Goal: Task Accomplishment & Management: Use online tool/utility

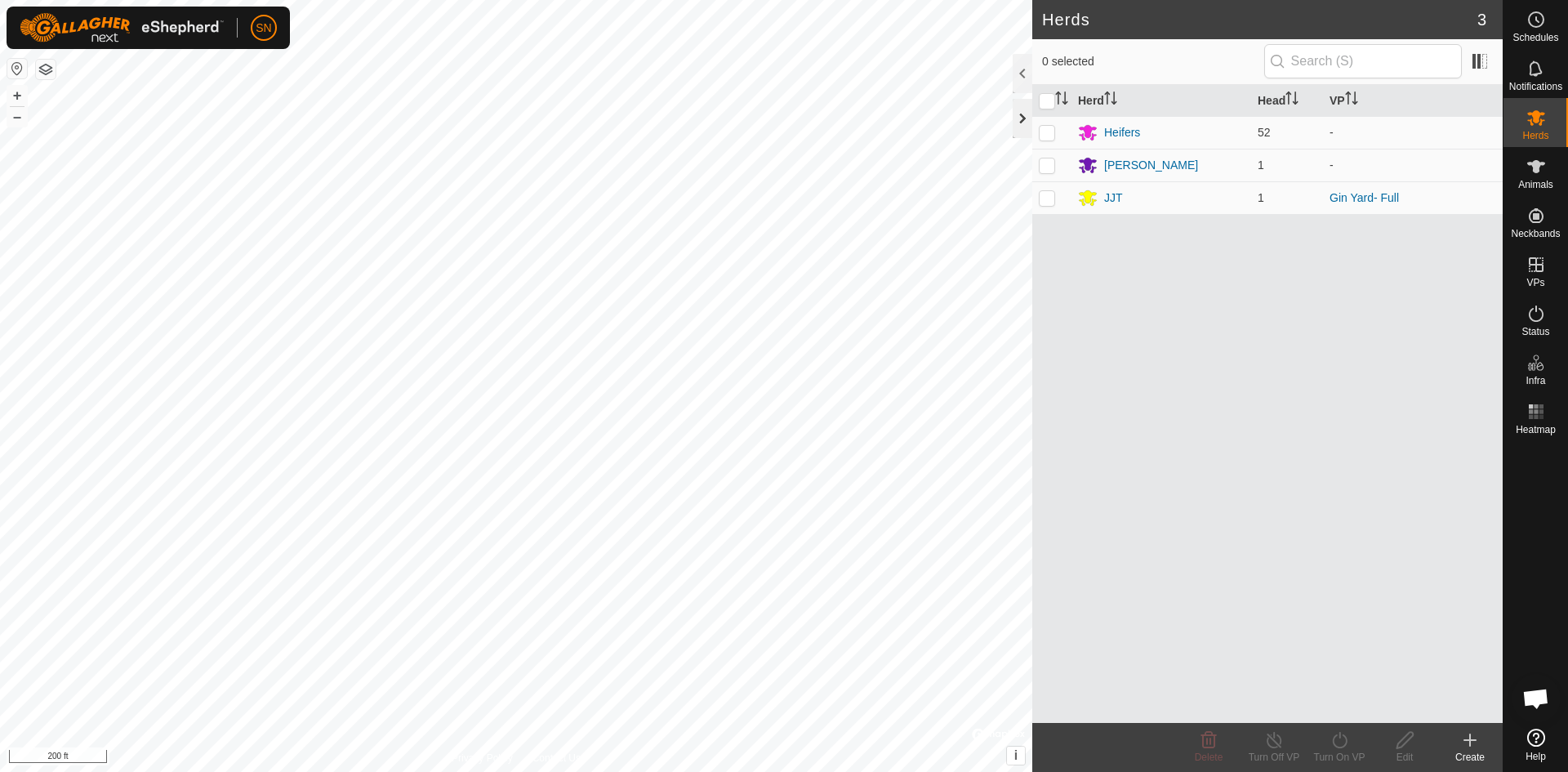
click at [1023, 125] on div at bounding box center [1023, 118] width 20 height 39
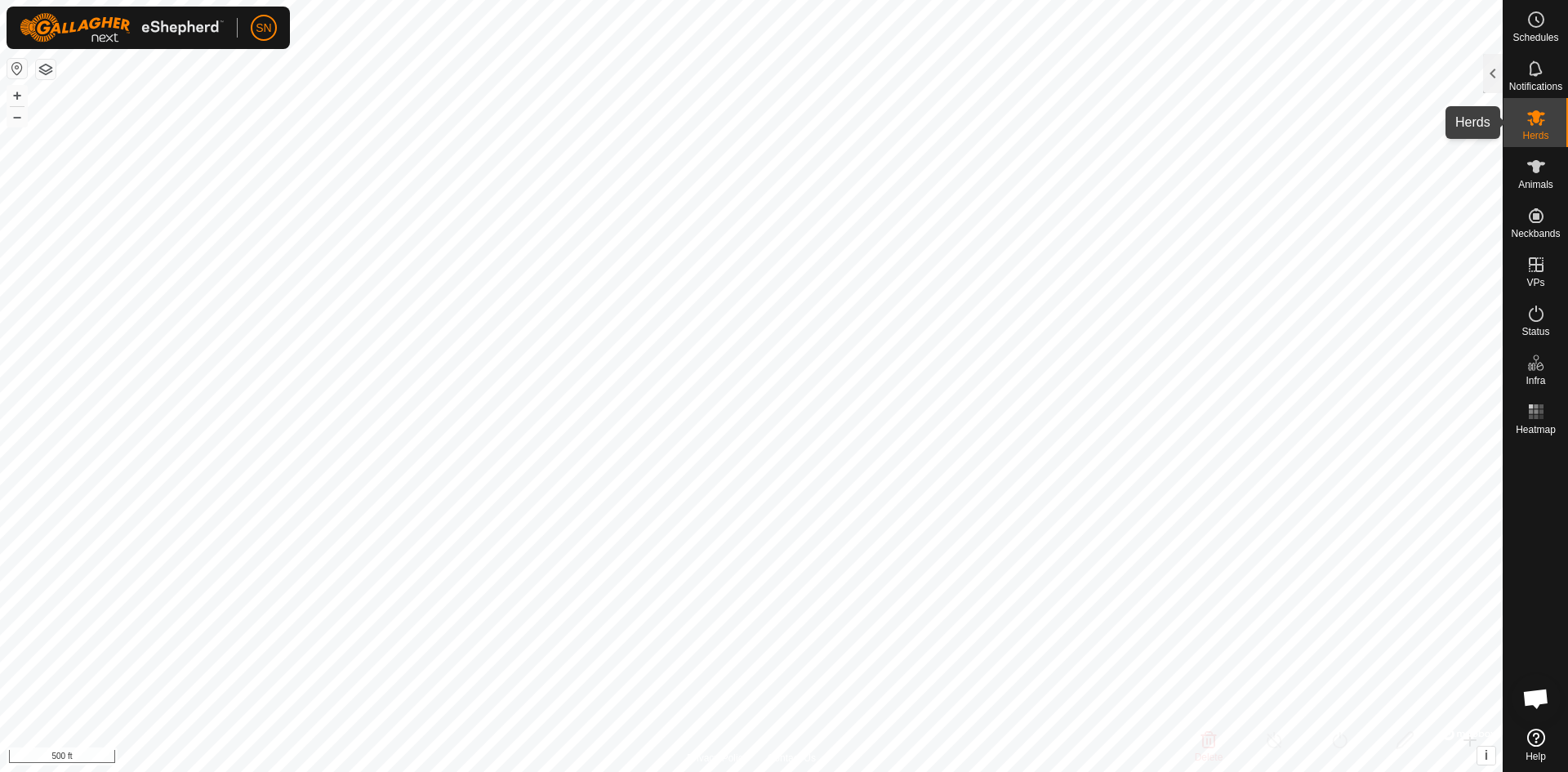
click at [1530, 124] on icon at bounding box center [1536, 118] width 18 height 15
click at [1491, 78] on div at bounding box center [1493, 73] width 20 height 39
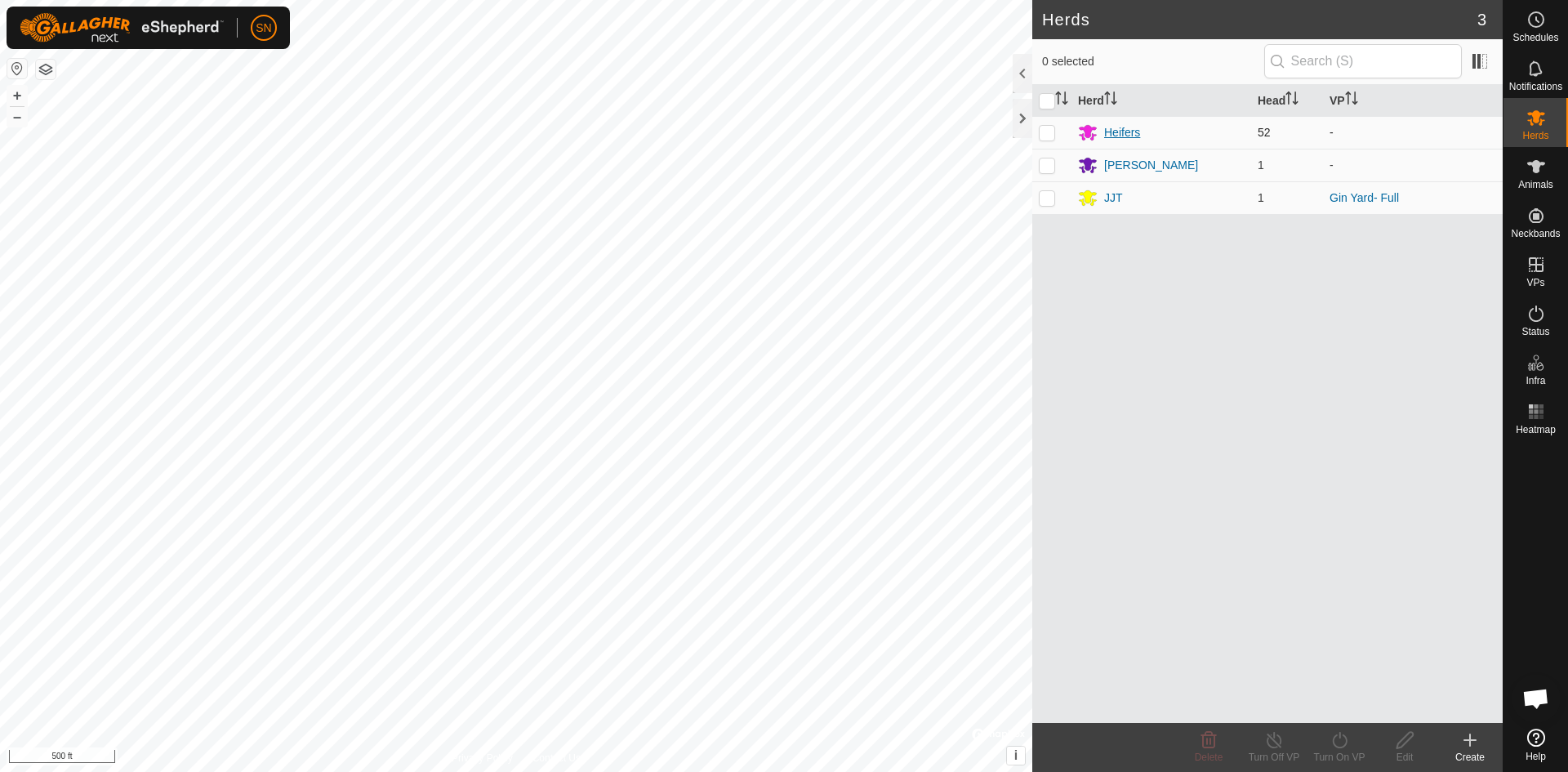
click at [1124, 130] on div "Heifers" at bounding box center [1122, 133] width 36 height 17
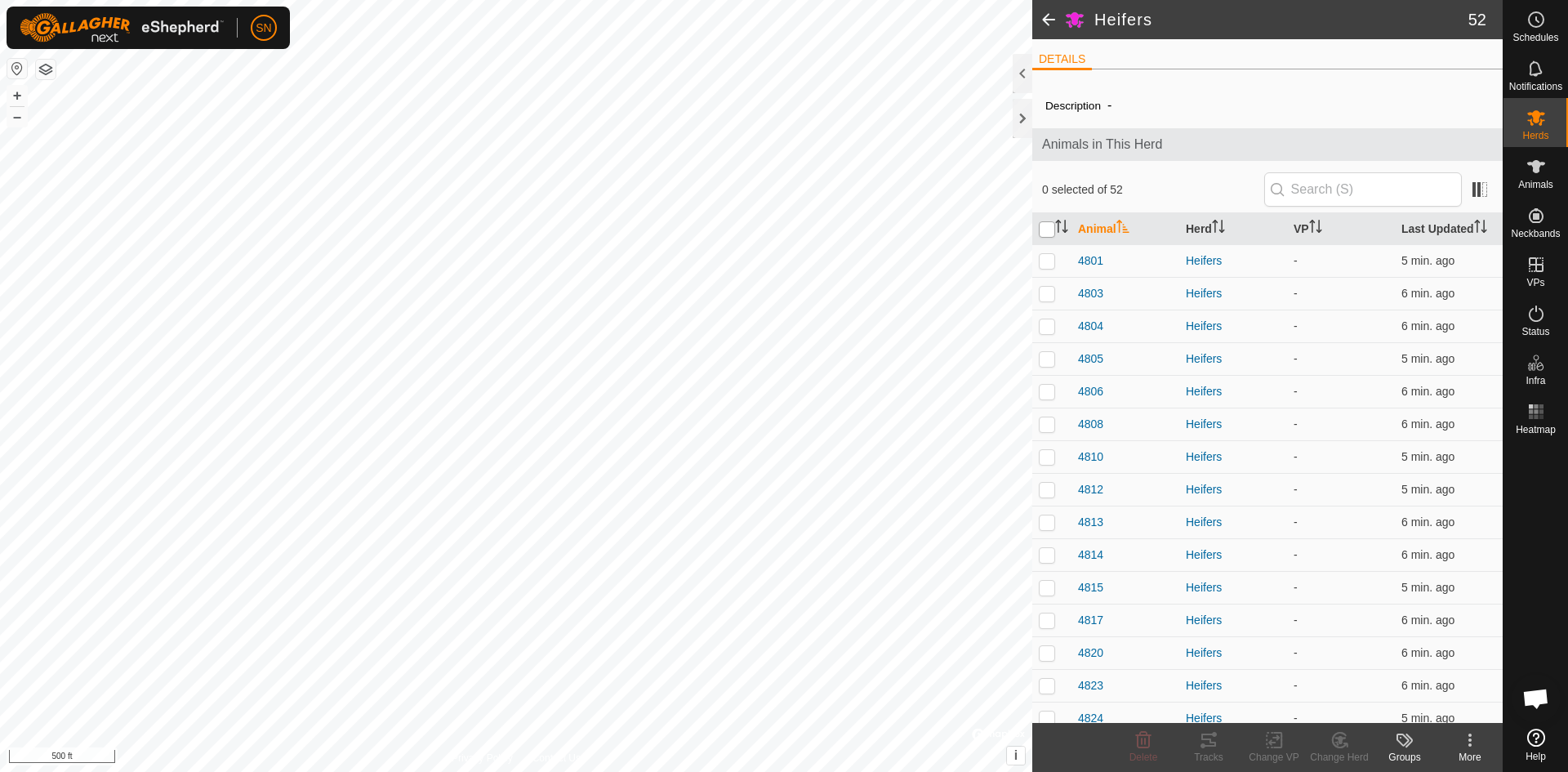
click at [1042, 229] on input "checkbox" at bounding box center [1046, 229] width 16 height 16
checkbox input "true"
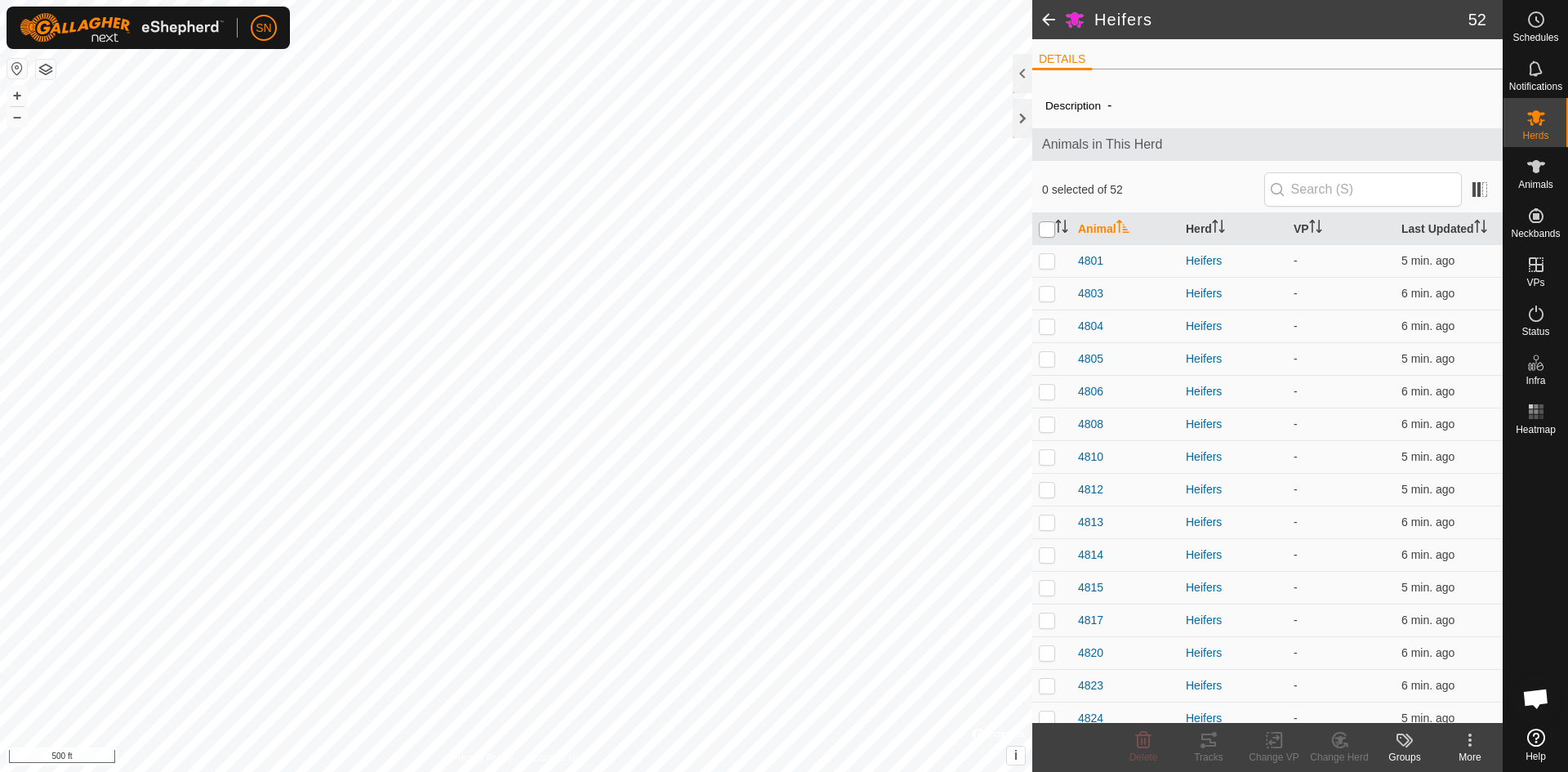
checkbox input "true"
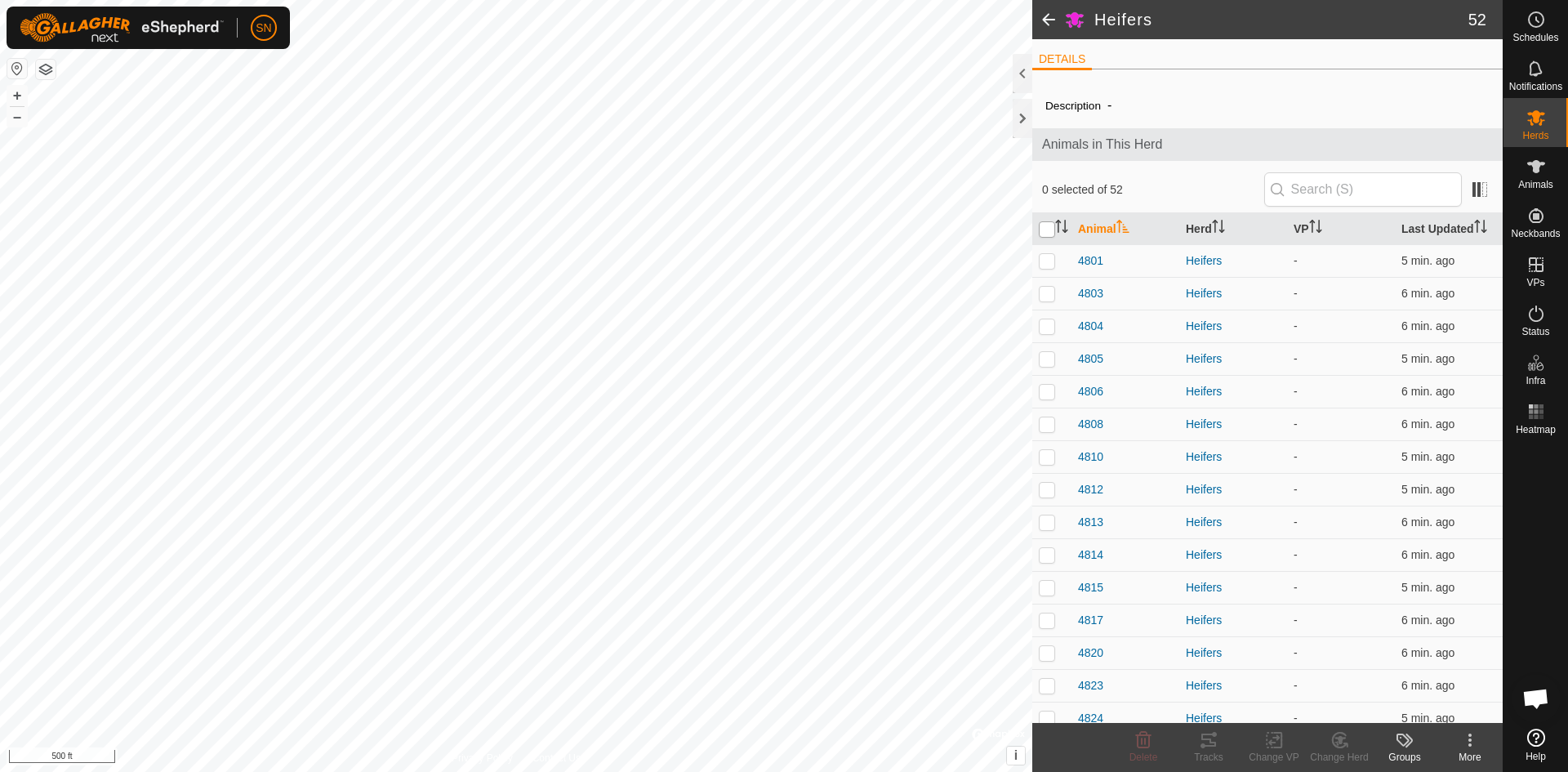
checkbox input "true"
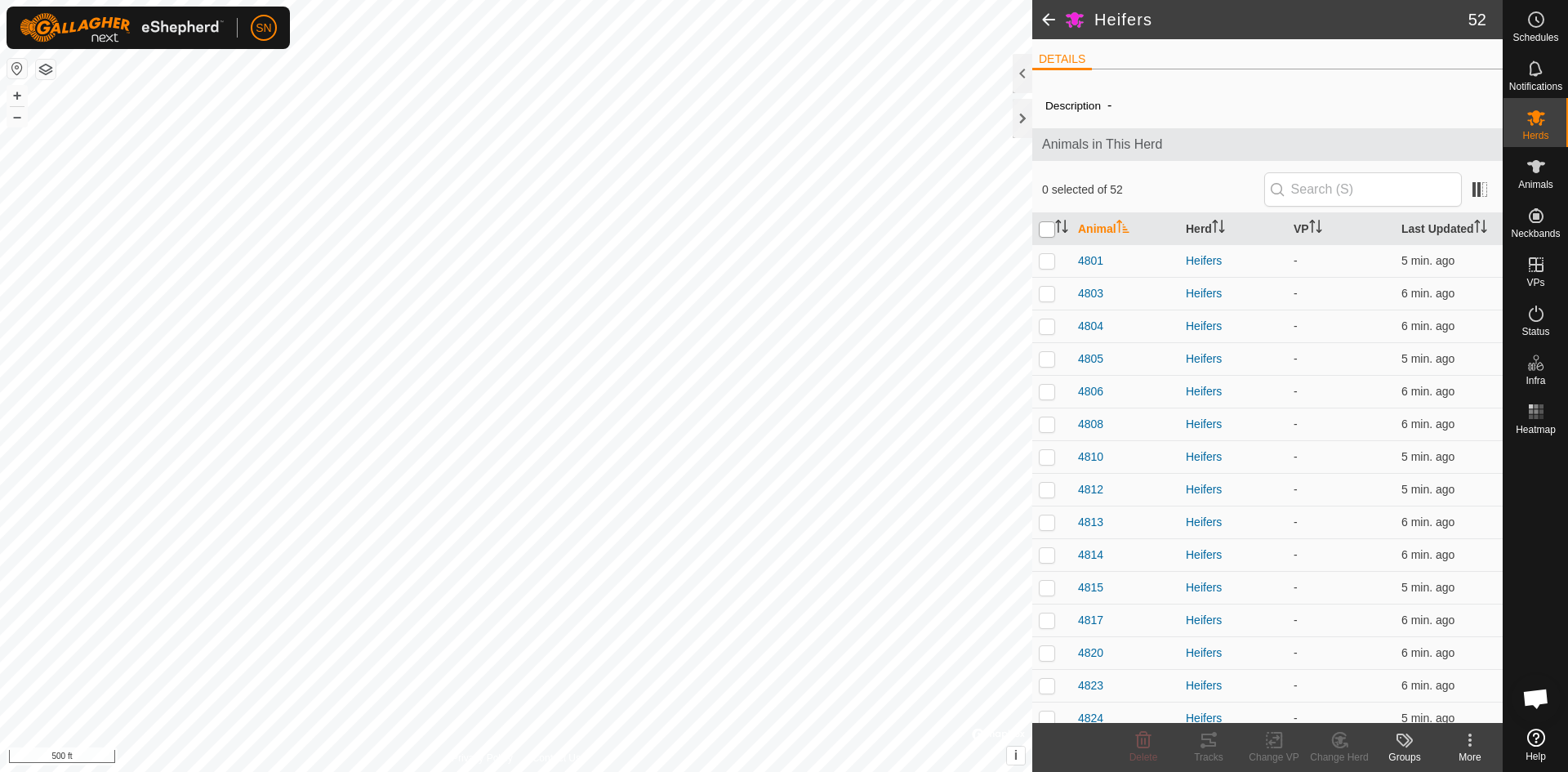
checkbox input "true"
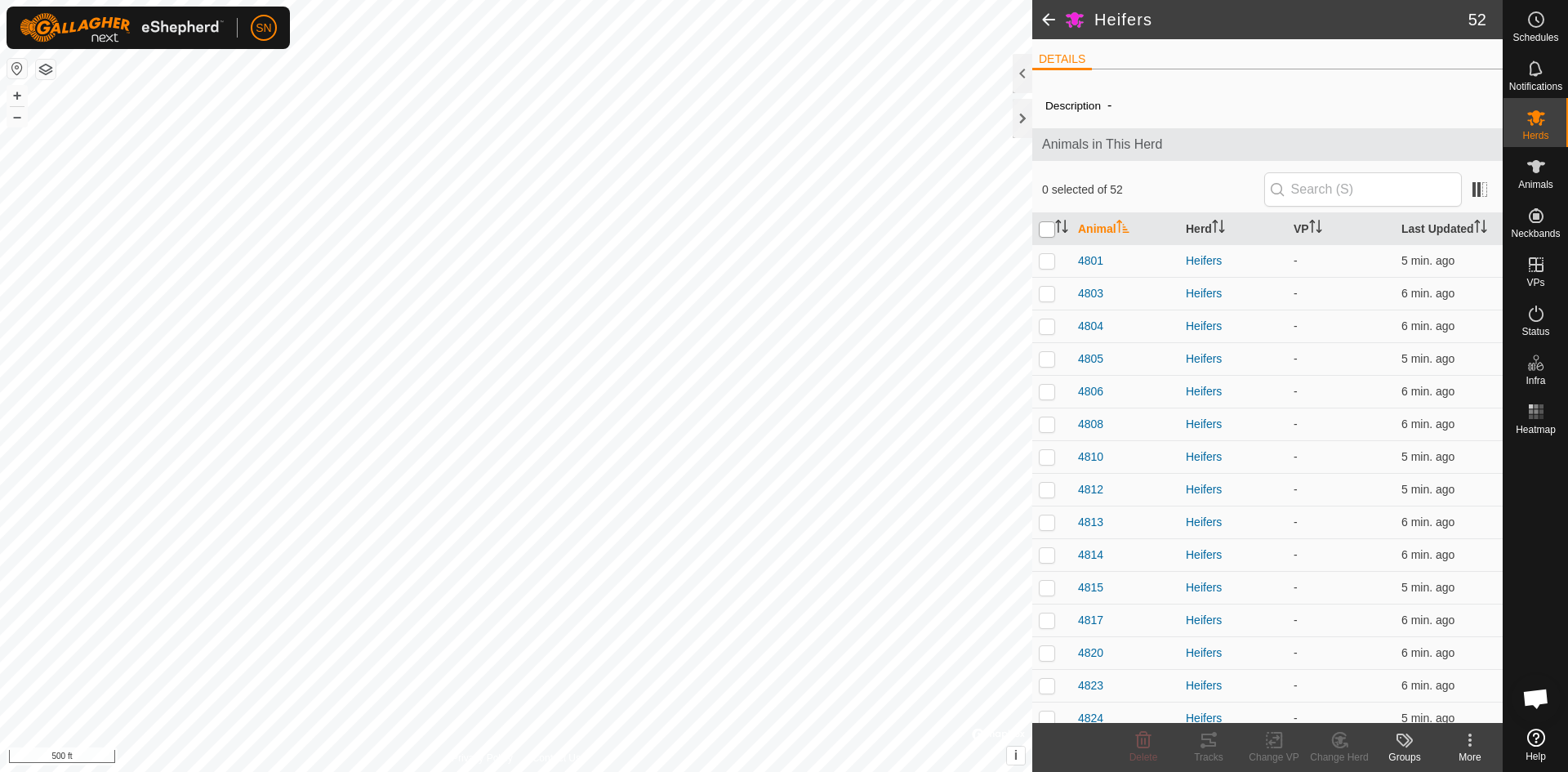
checkbox input "true"
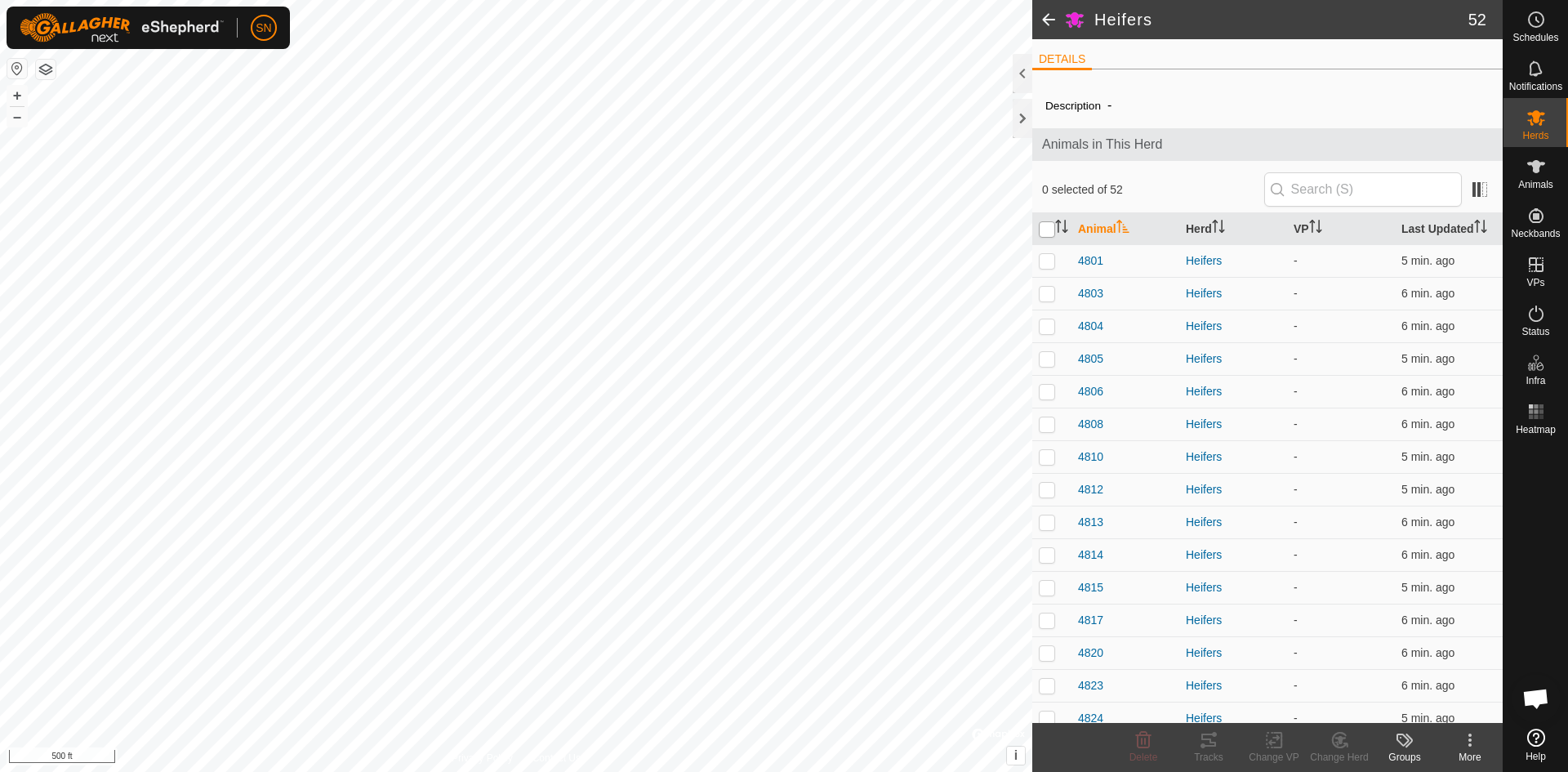
checkbox input "true"
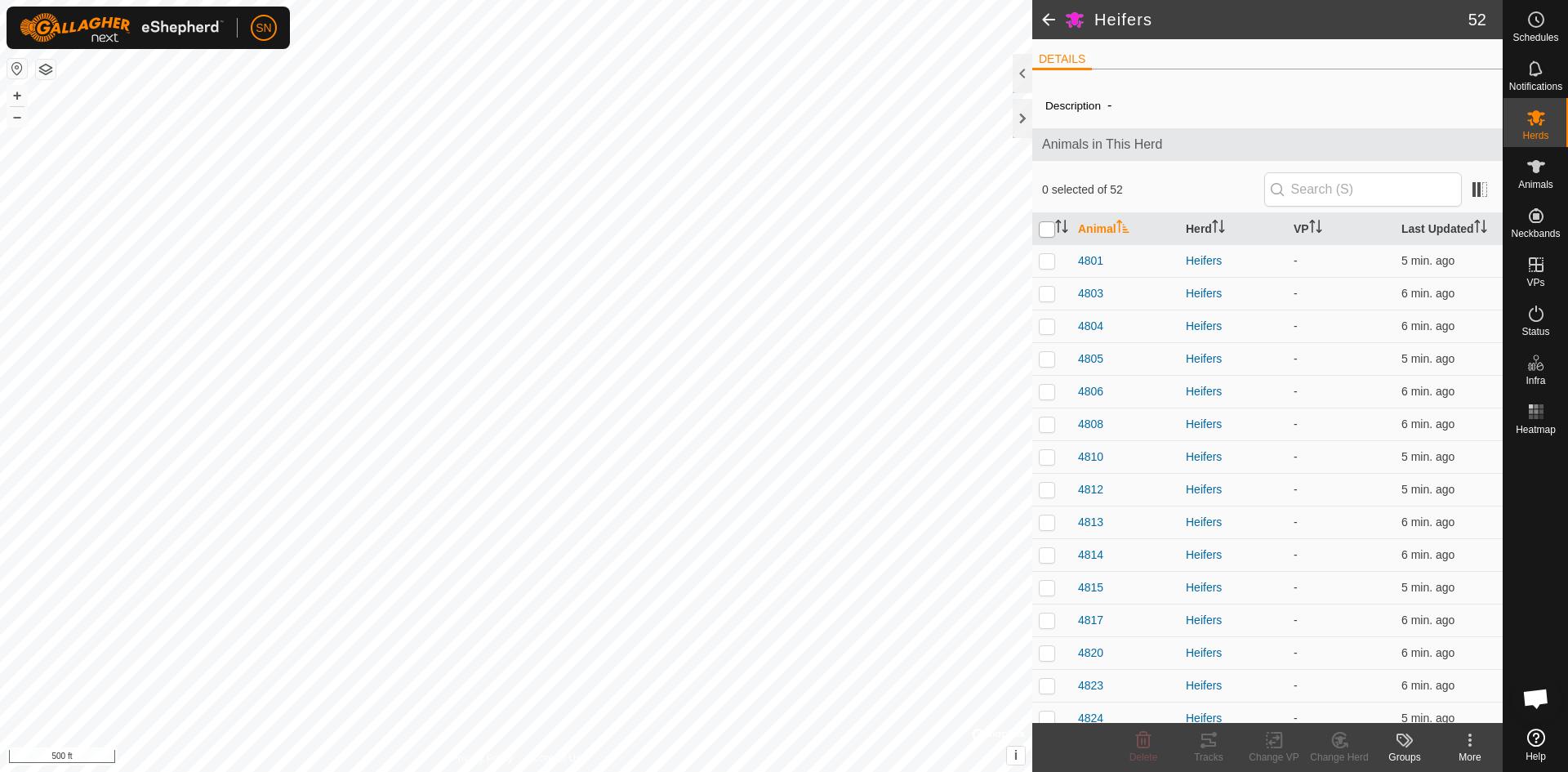
checkbox input "true"
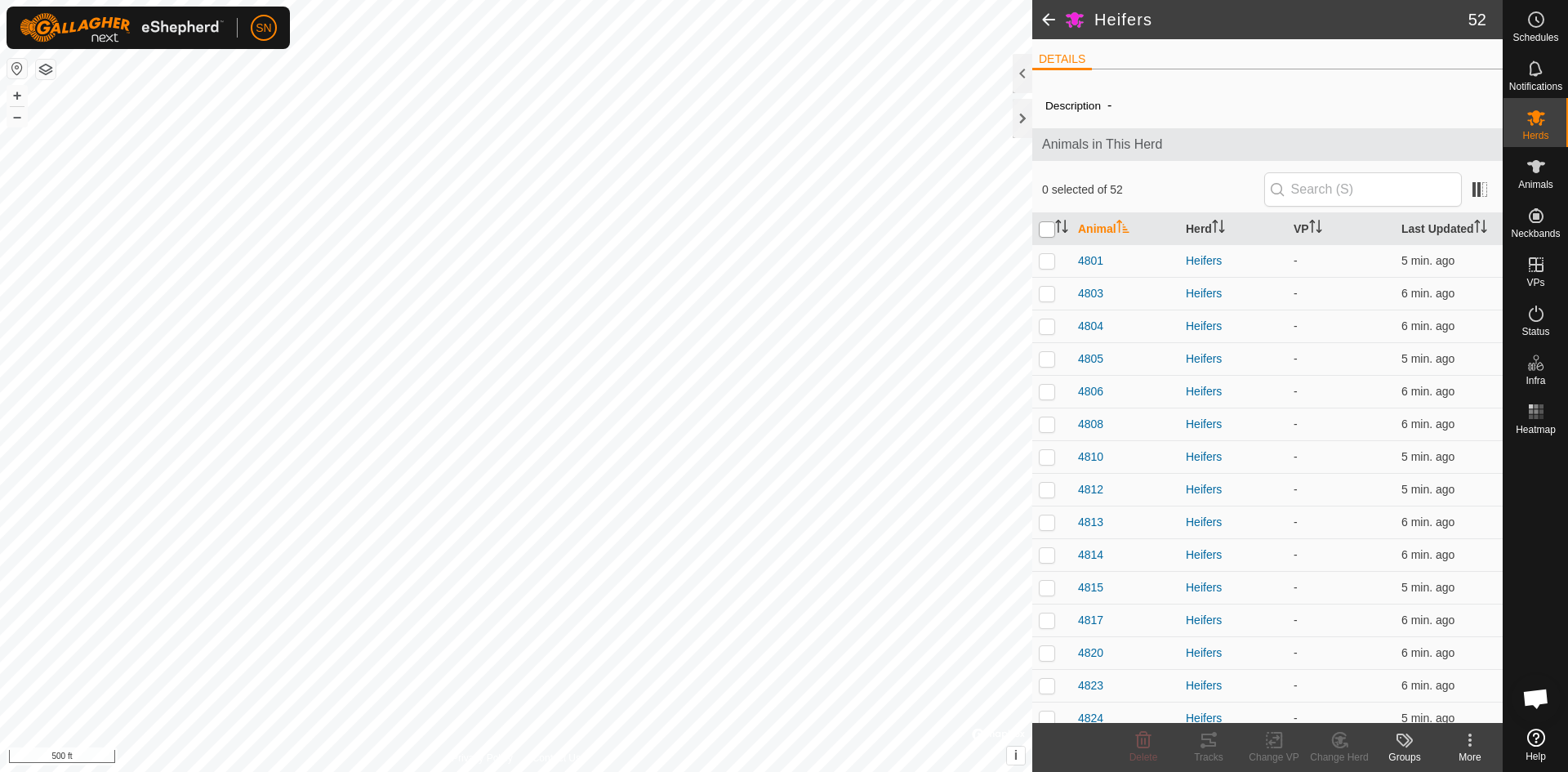
checkbox input "true"
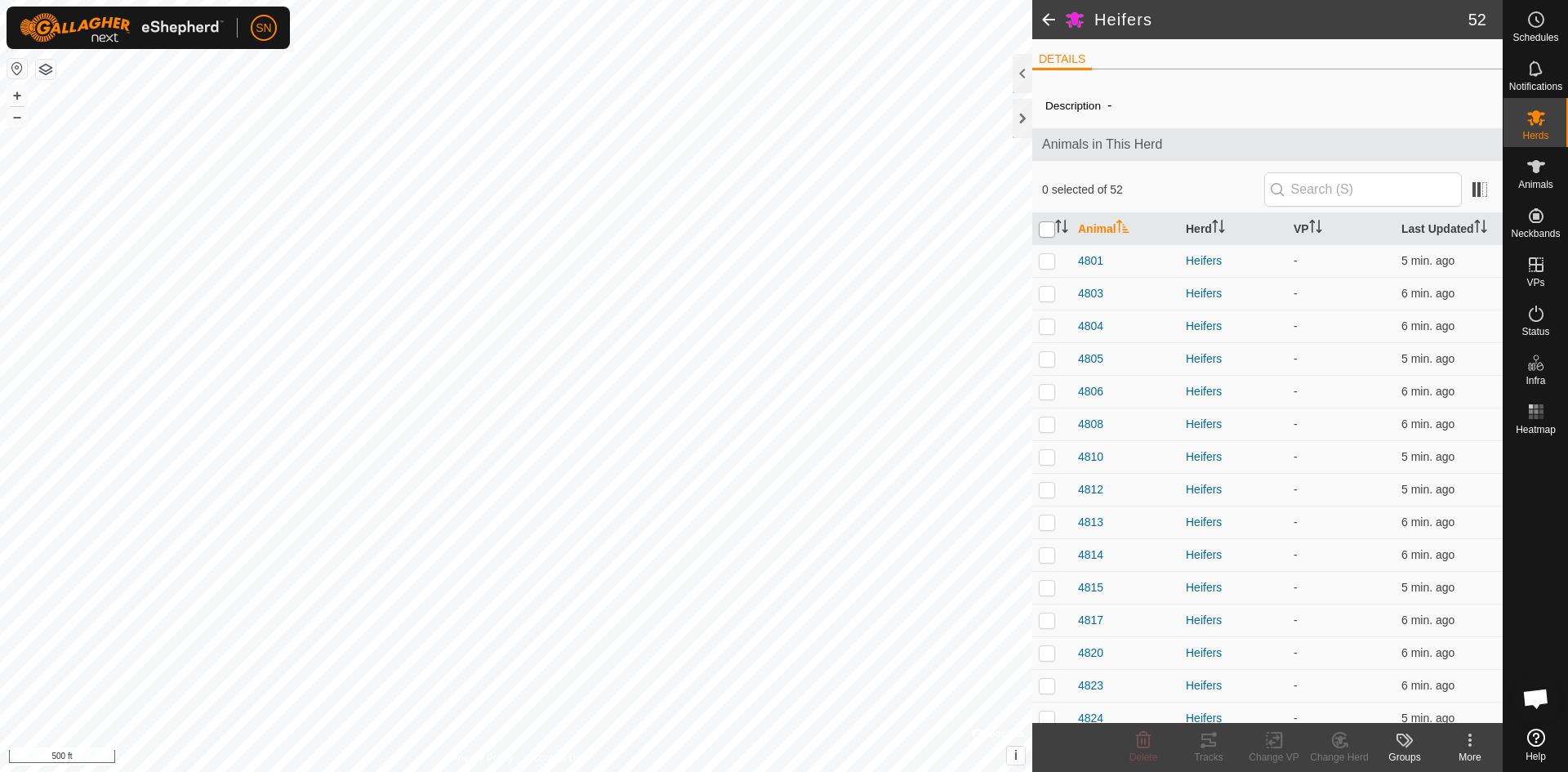
checkbox input "true"
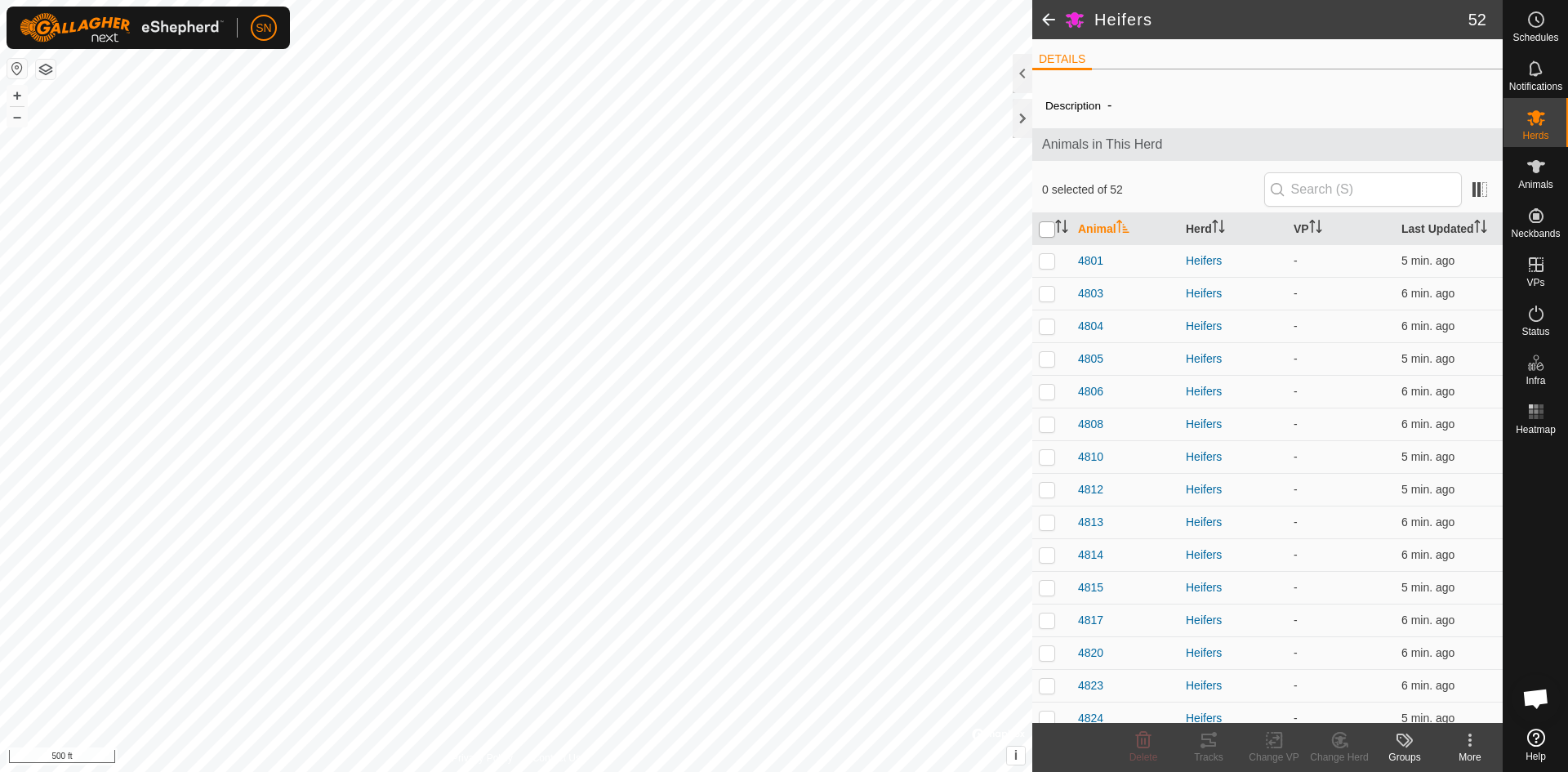
checkbox input "true"
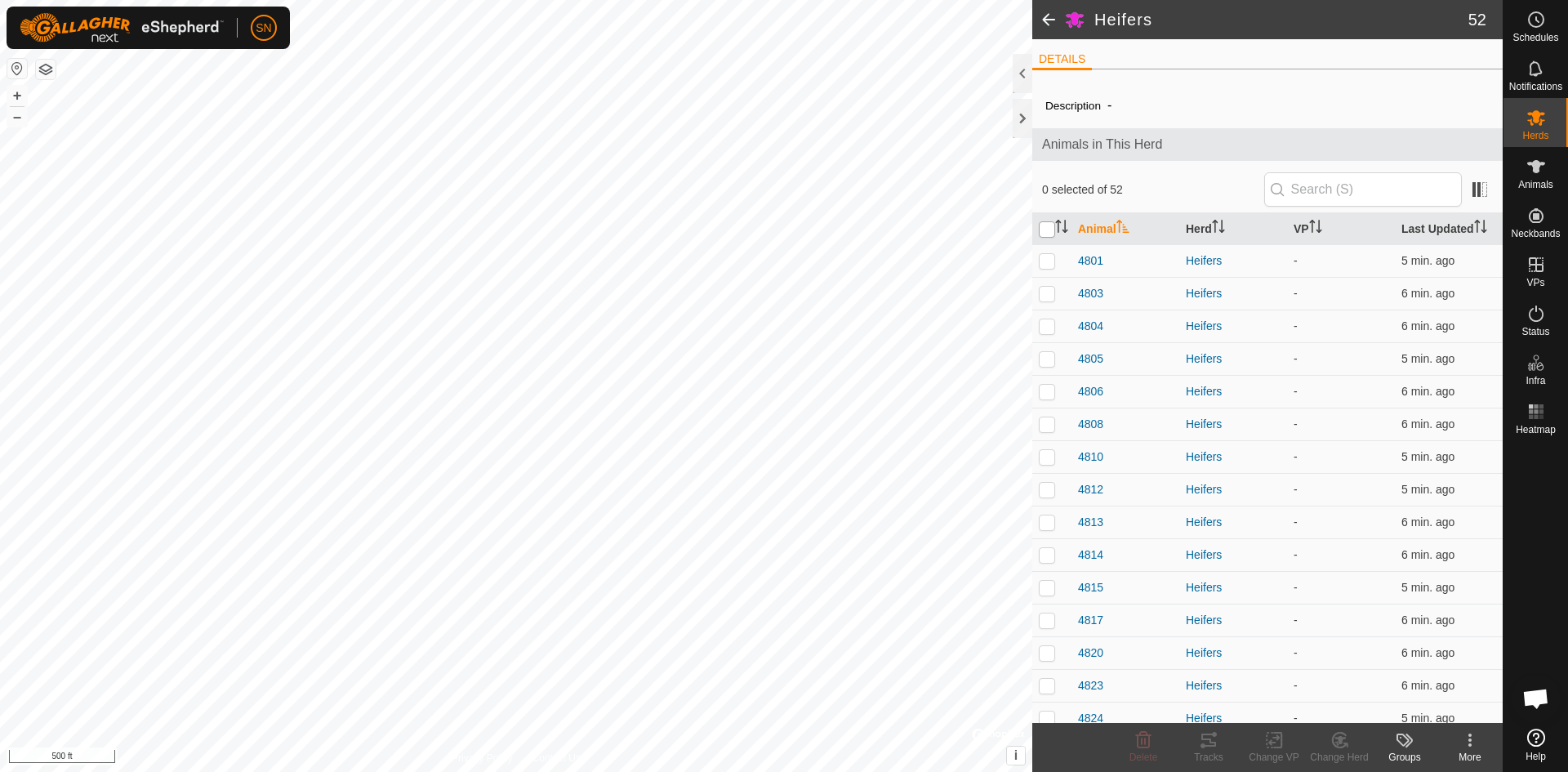
checkbox input "true"
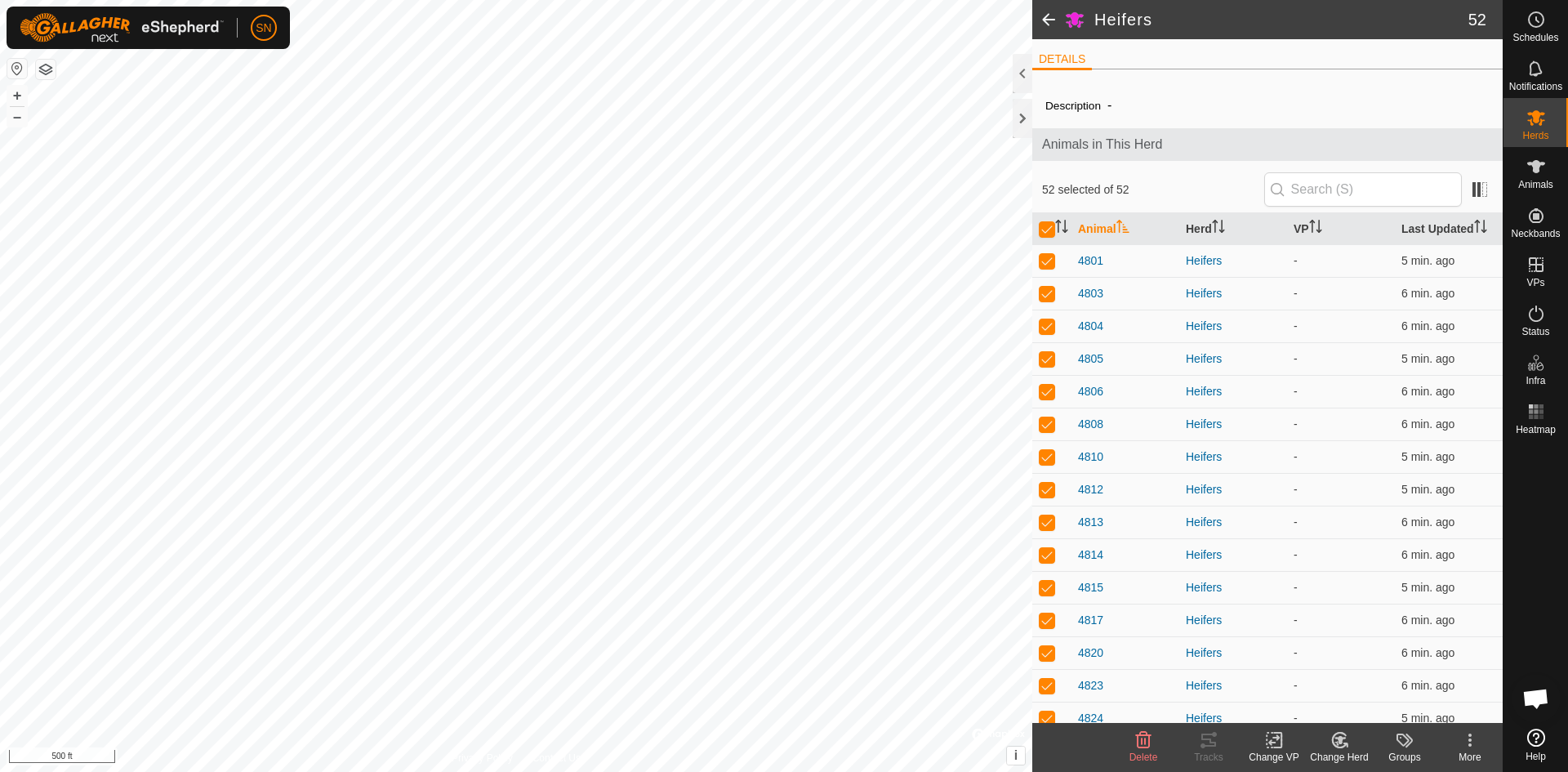
click at [1176, 67] on ul "DETAILS" at bounding box center [1267, 59] width 470 height 20
click at [1170, 105] on div "Description -" at bounding box center [1267, 106] width 444 height 20
click at [1274, 744] on icon at bounding box center [1273, 740] width 20 height 20
click at [1308, 664] on span "Choose VP..." at bounding box center [1315, 669] width 75 height 20
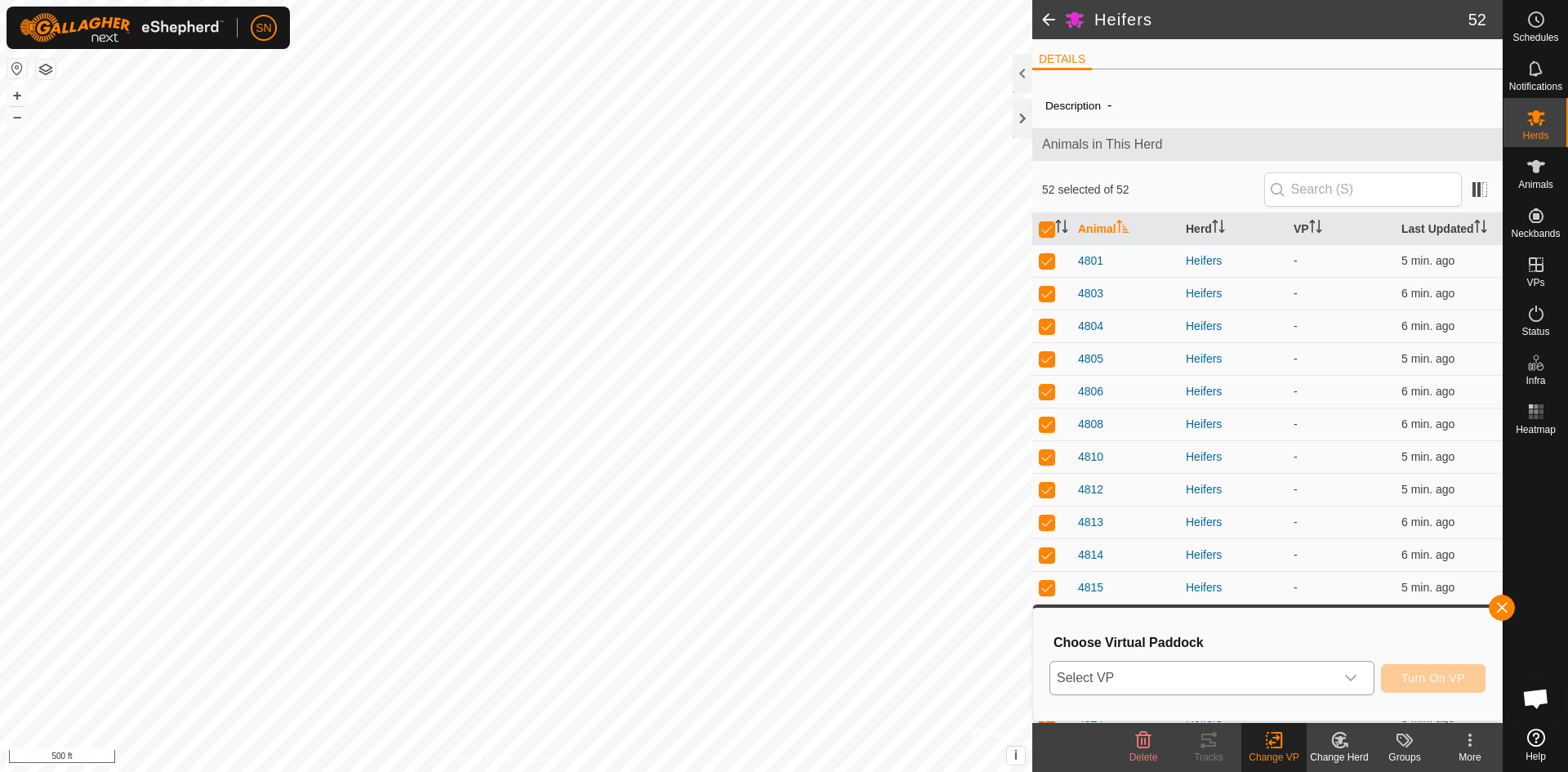
click at [1354, 668] on div "dropdown trigger" at bounding box center [1350, 678] width 32 height 32
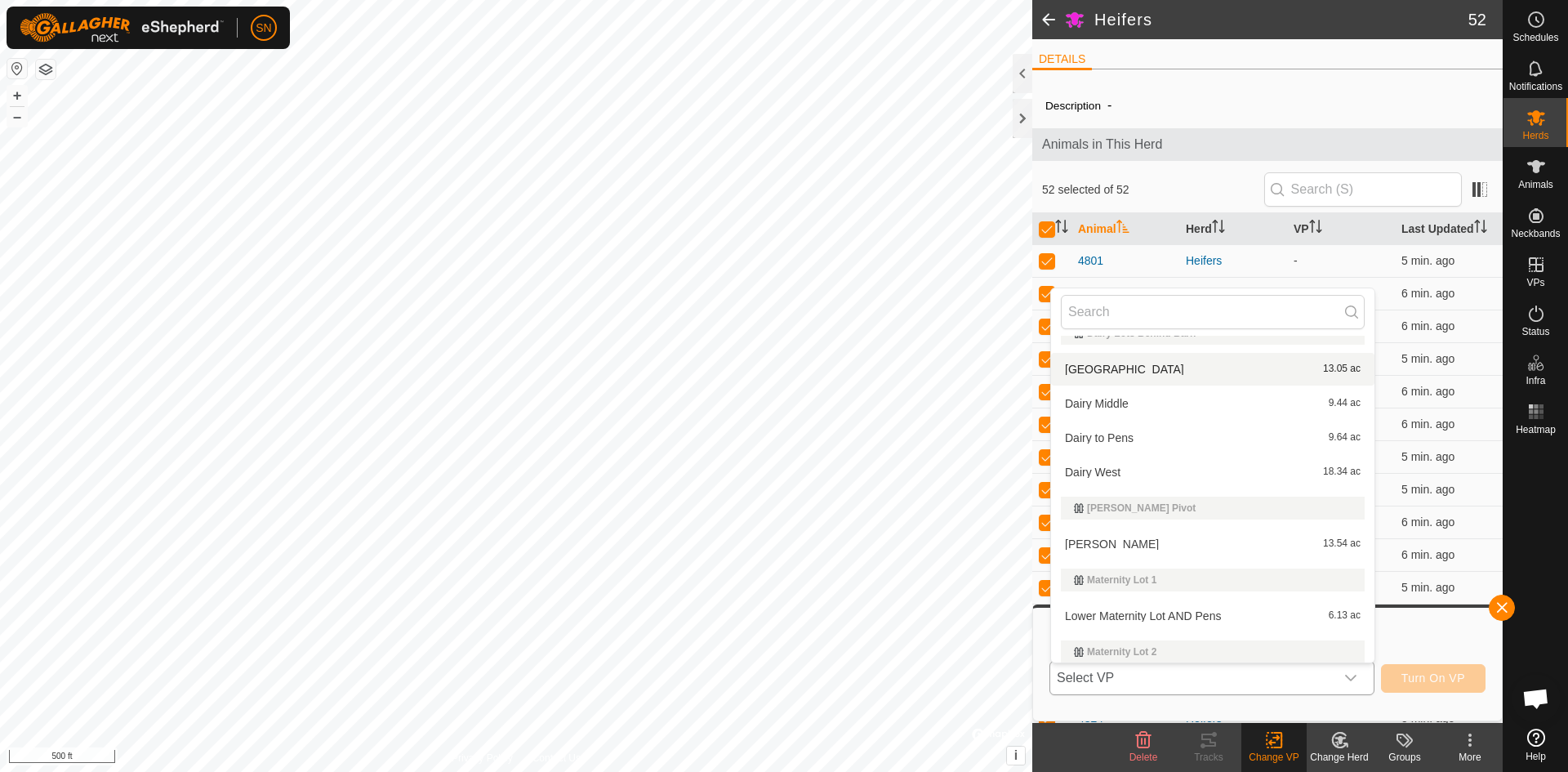
scroll to position [266, 0]
click at [1091, 543] on li "[PERSON_NAME] 13.54 ac" at bounding box center [1213, 542] width 323 height 32
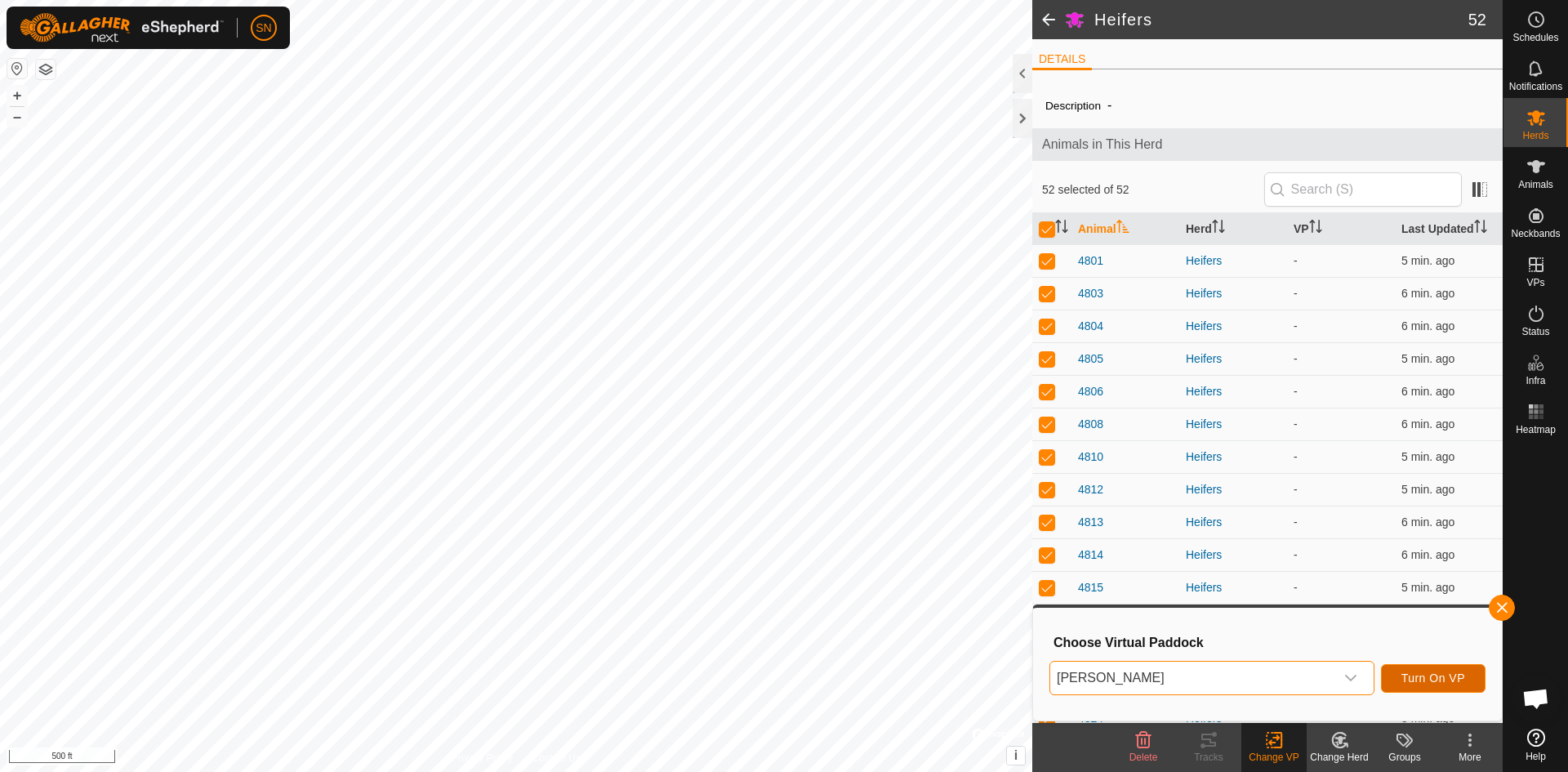
click at [1417, 674] on span "Turn On VP" at bounding box center [1433, 678] width 64 height 13
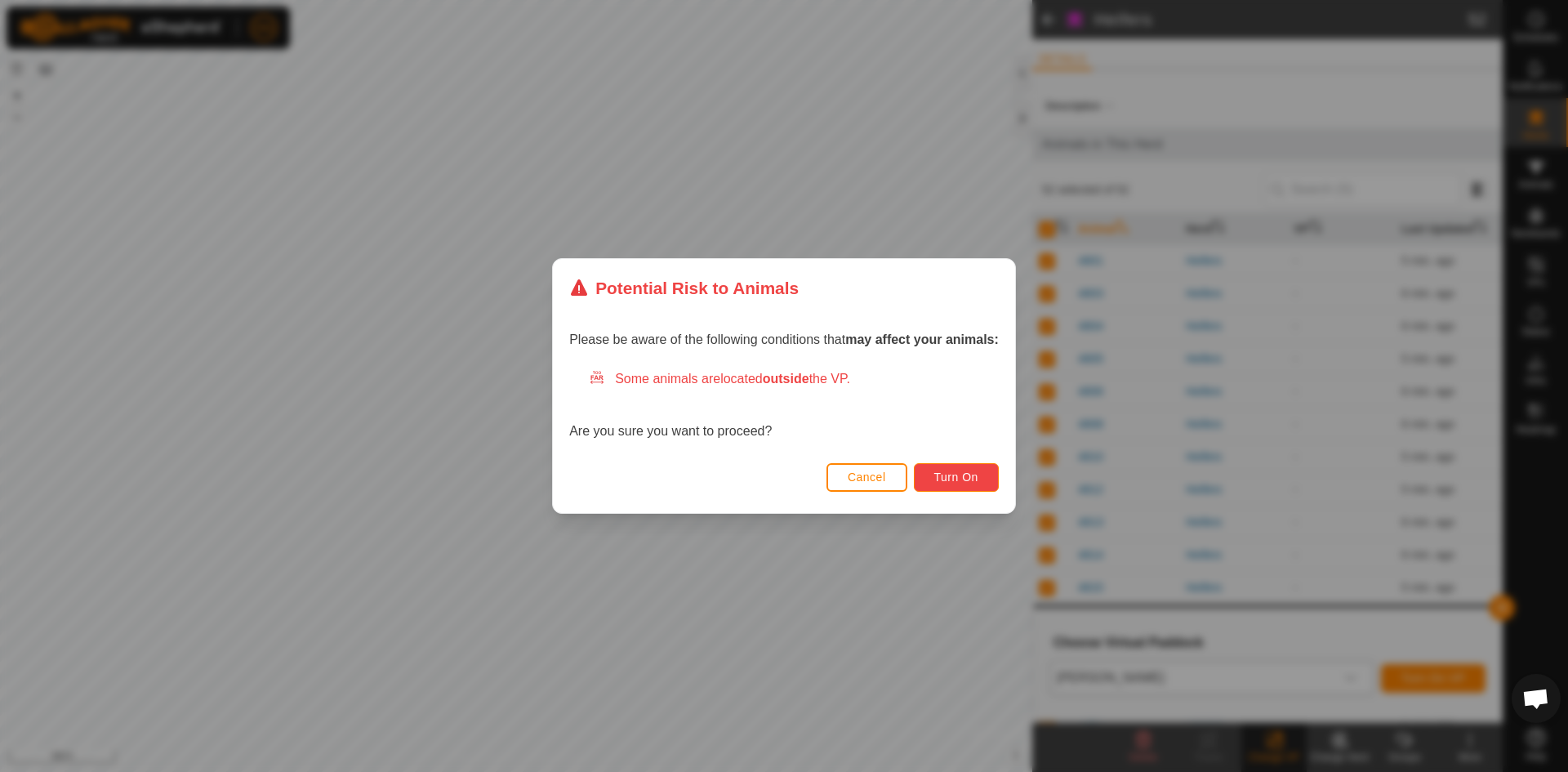
click at [972, 473] on span "Turn On" at bounding box center [956, 477] width 44 height 13
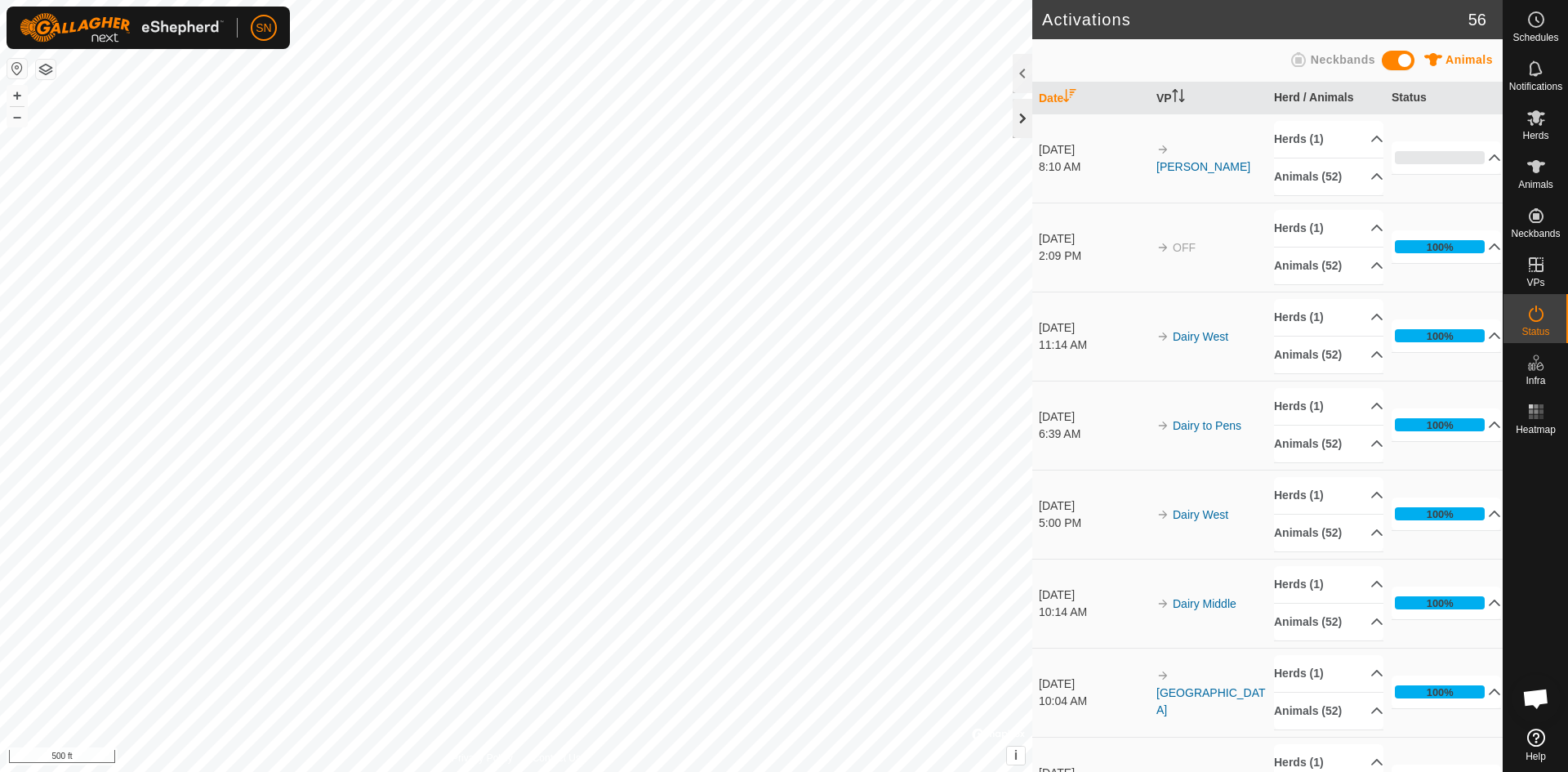
click at [1023, 114] on div at bounding box center [1023, 118] width 20 height 39
